Goal: Task Accomplishment & Management: Use online tool/utility

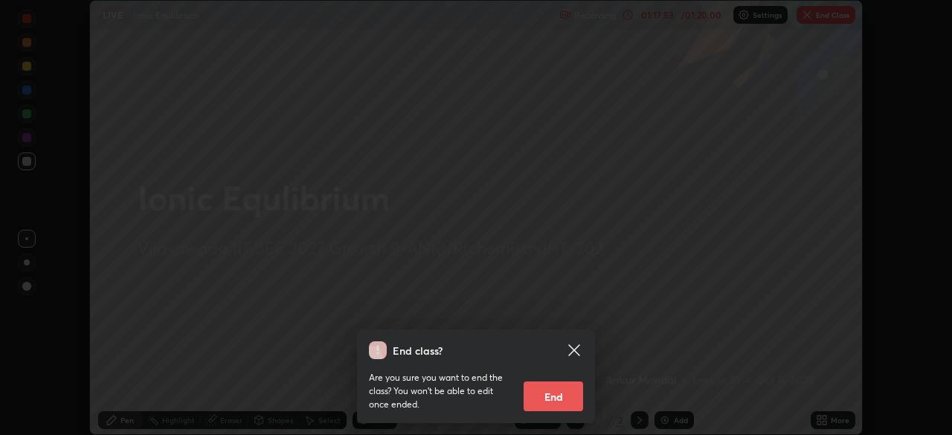
scroll to position [435, 952]
click at [556, 395] on button "End" at bounding box center [554, 397] width 60 height 30
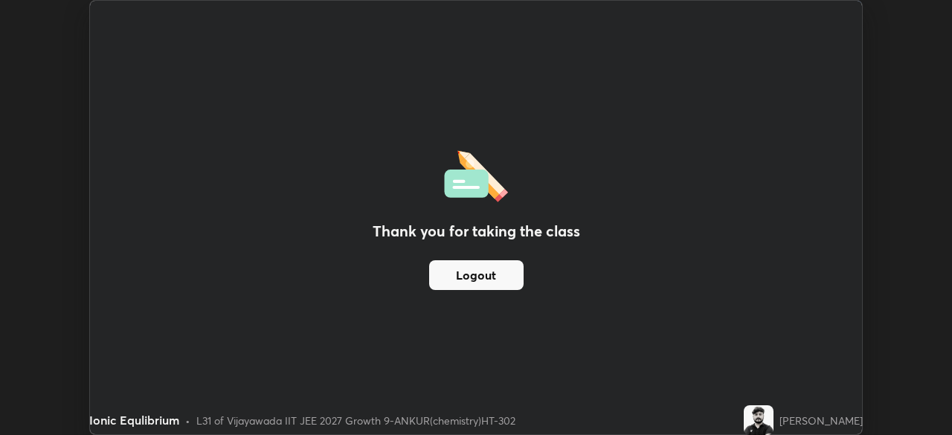
click at [496, 273] on button "Logout" at bounding box center [476, 275] width 94 height 30
click at [499, 280] on button "Logout" at bounding box center [476, 275] width 94 height 30
click at [463, 269] on button "Logout" at bounding box center [476, 275] width 94 height 30
click at [460, 272] on button "Logout" at bounding box center [476, 275] width 94 height 30
click at [464, 280] on button "Logout" at bounding box center [476, 275] width 94 height 30
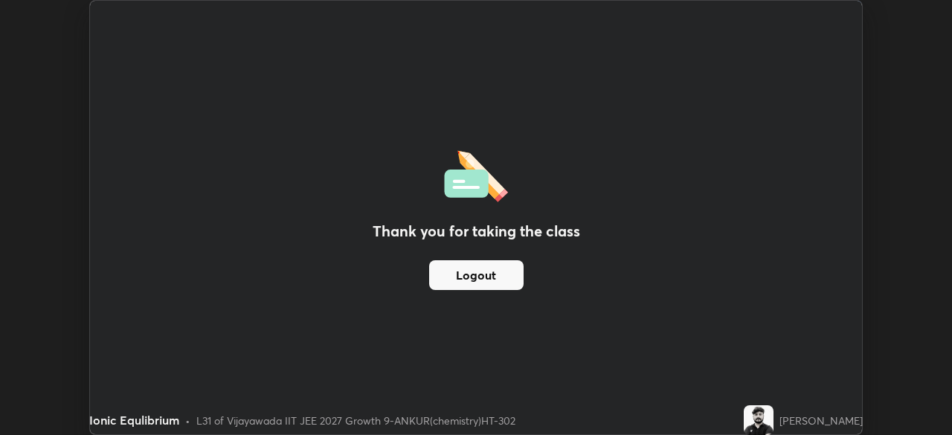
click at [458, 289] on button "Logout" at bounding box center [476, 275] width 94 height 30
click at [458, 273] on button "Logout" at bounding box center [476, 275] width 94 height 30
click at [458, 272] on button "Logout" at bounding box center [476, 275] width 94 height 30
click at [456, 287] on button "Logout" at bounding box center [476, 275] width 94 height 30
